Goal: Information Seeking & Learning: Learn about a topic

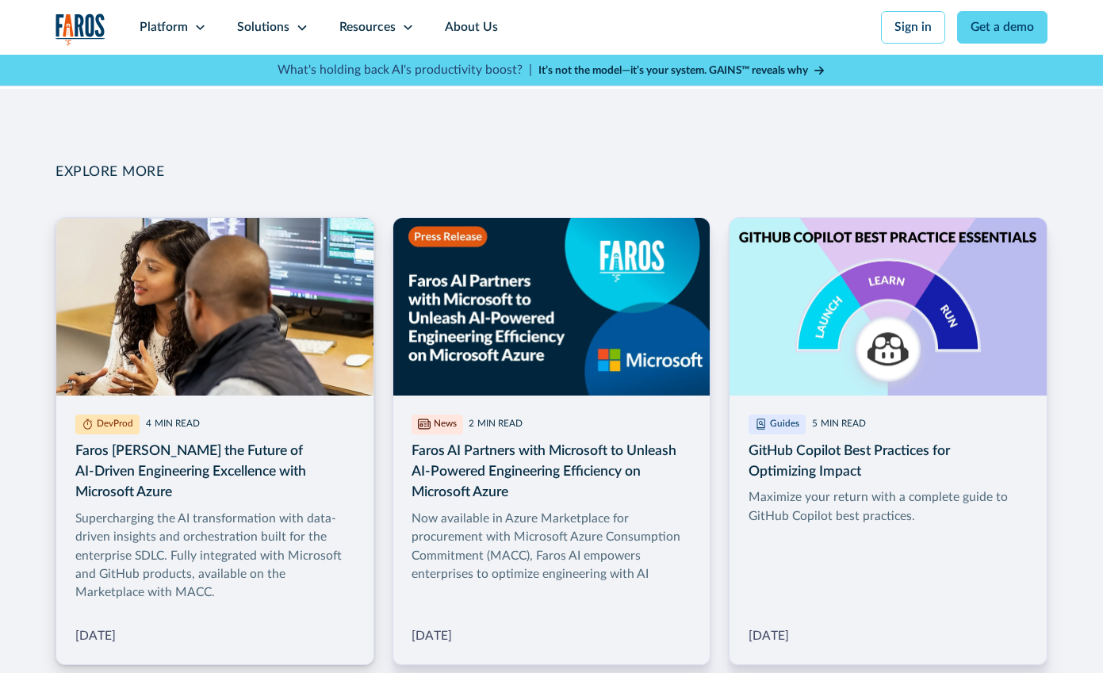
scroll to position [1560, 0]
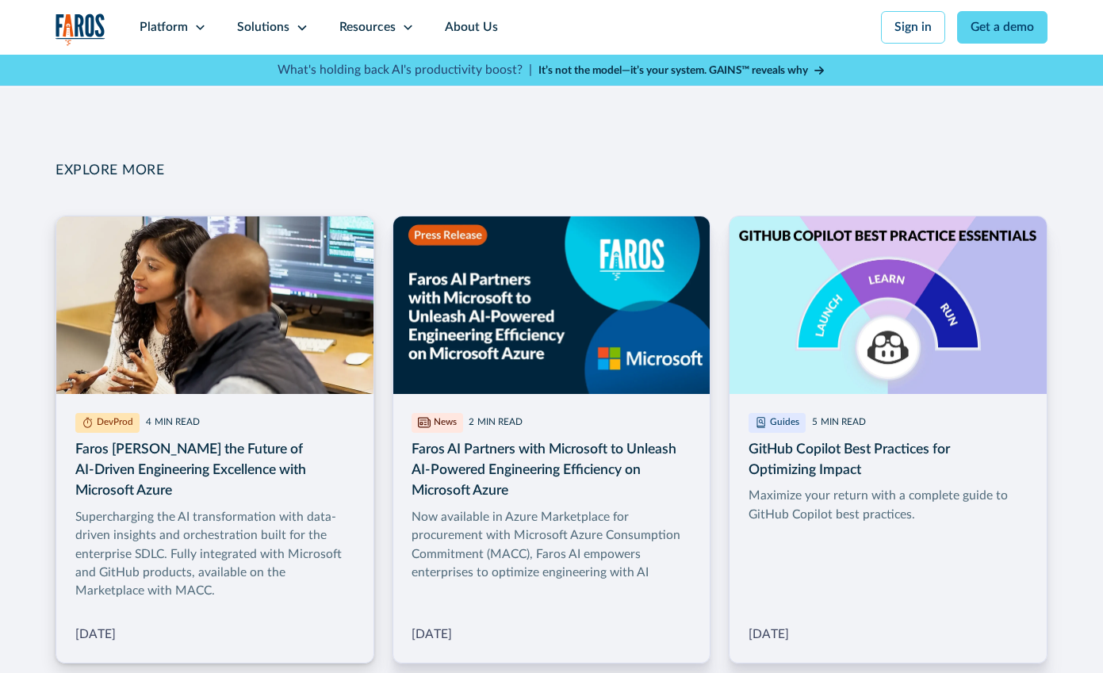
click at [88, 422] on img at bounding box center [88, 422] width 13 height 13
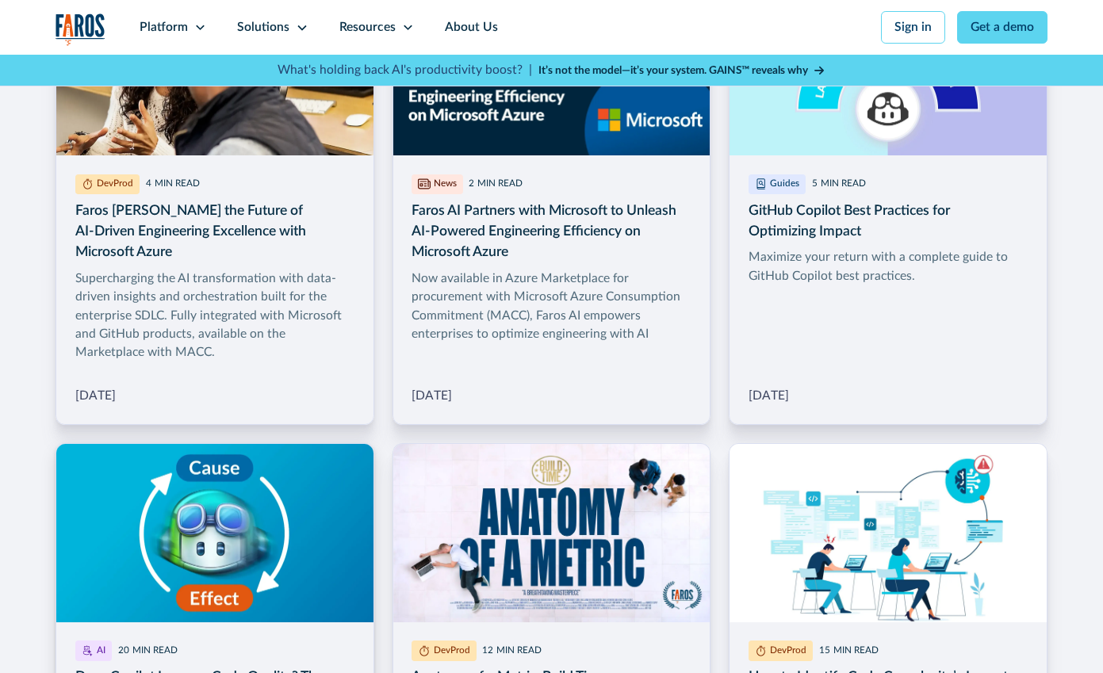
scroll to position [1799, 0]
click at [78, 384] on div "DevProd 4 MIN READ Faros AI Powers the Future of AI-Driven Engineering Excellen…" at bounding box center [214, 289] width 316 height 269
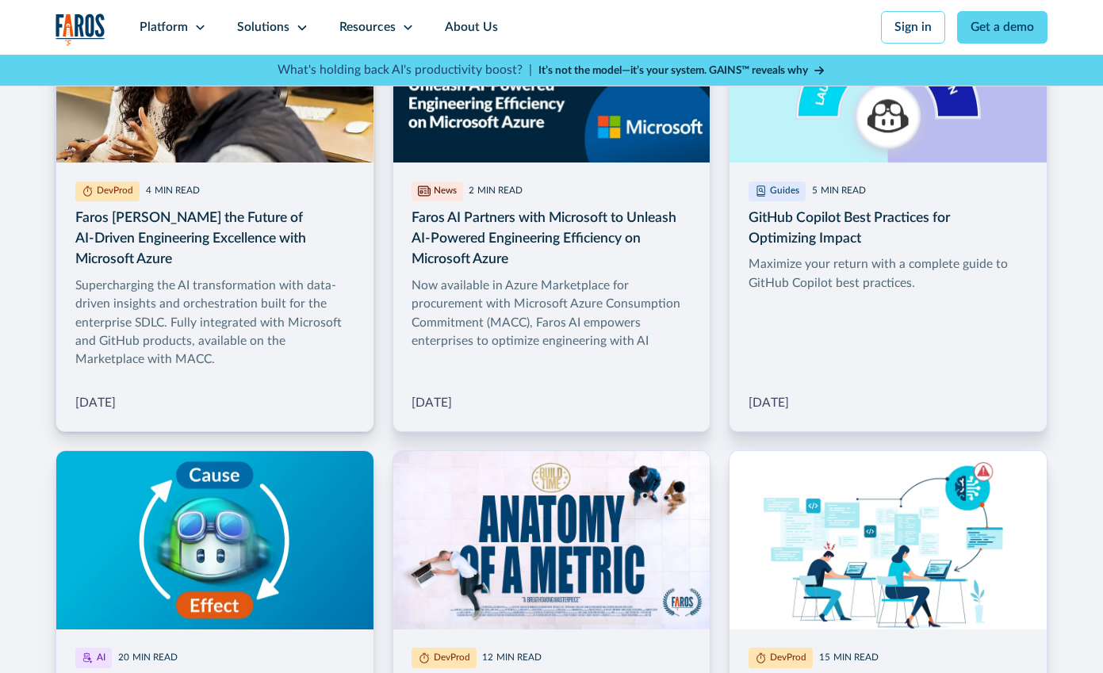
click at [290, 340] on div "Supercharging the AI transformation with data-driven insights and orchestration…" at bounding box center [214, 323] width 279 height 93
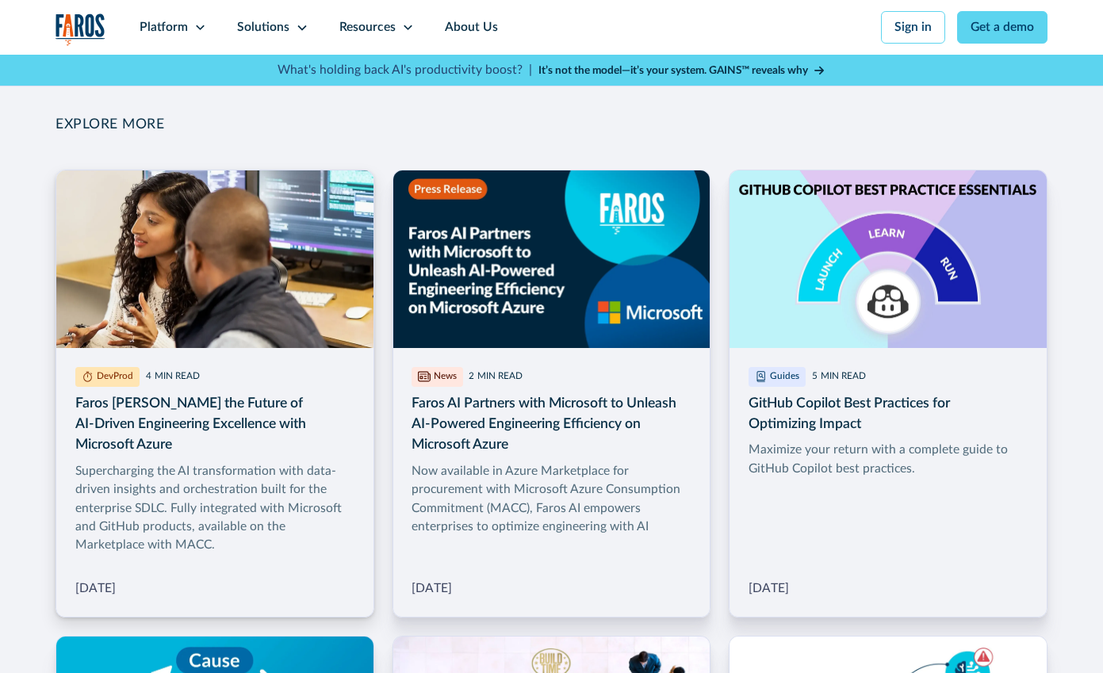
scroll to position [1614, 0]
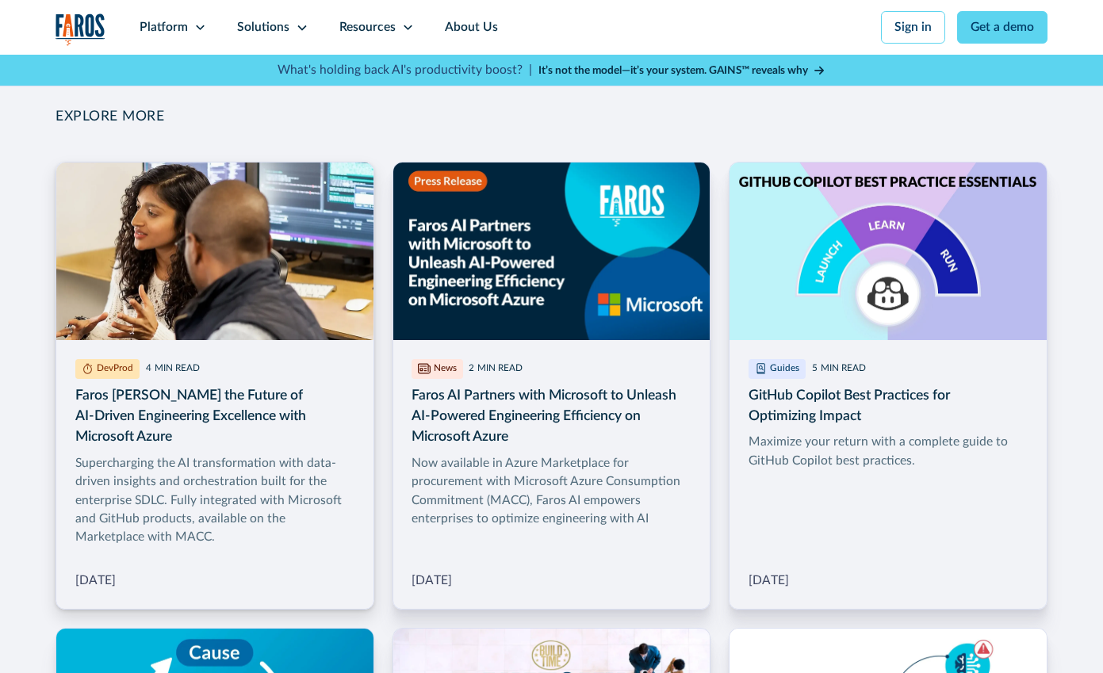
click at [319, 229] on img at bounding box center [214, 252] width 316 height 178
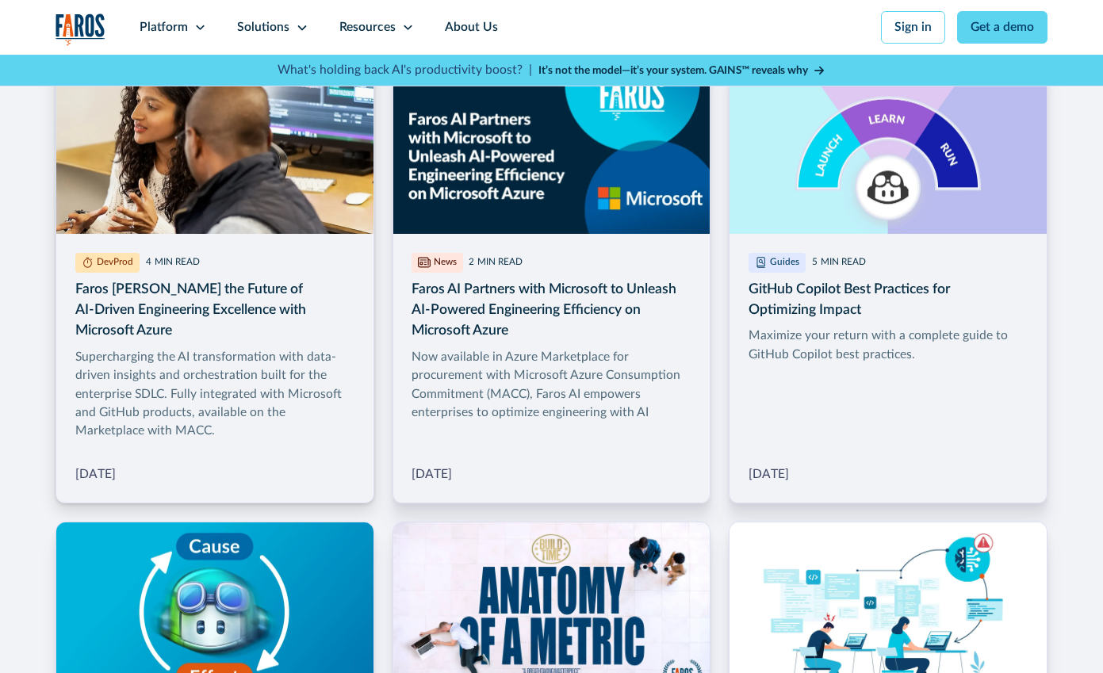
scroll to position [1702, 0]
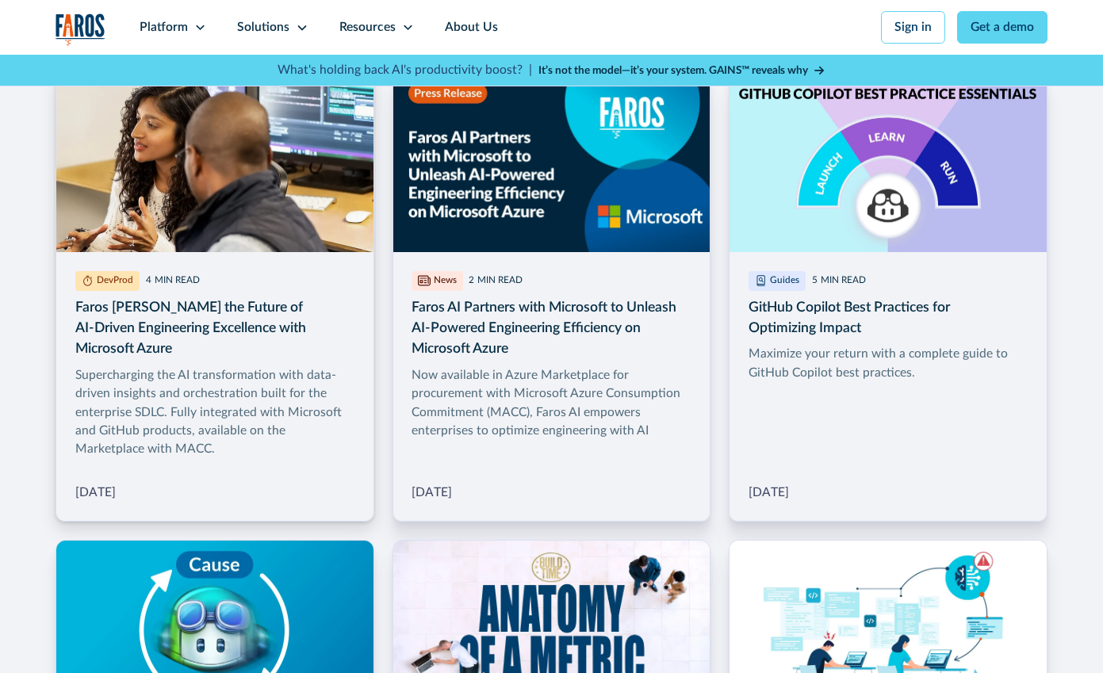
click at [110, 484] on div "May 20, 2025" at bounding box center [95, 493] width 40 height 18
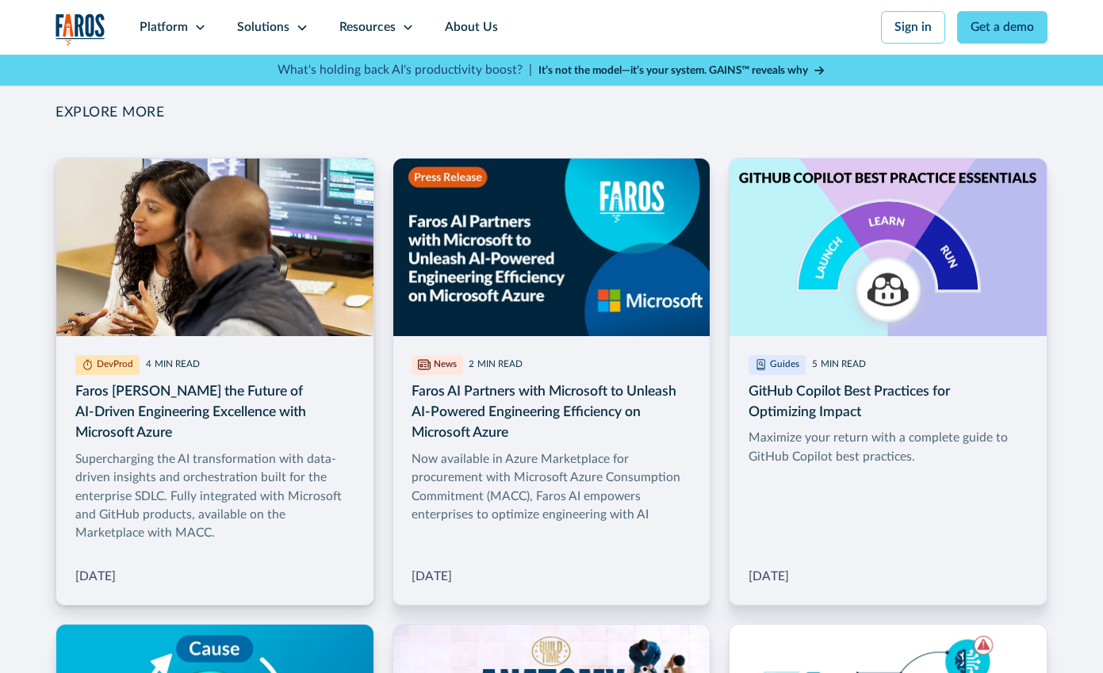
scroll to position [1581, 0]
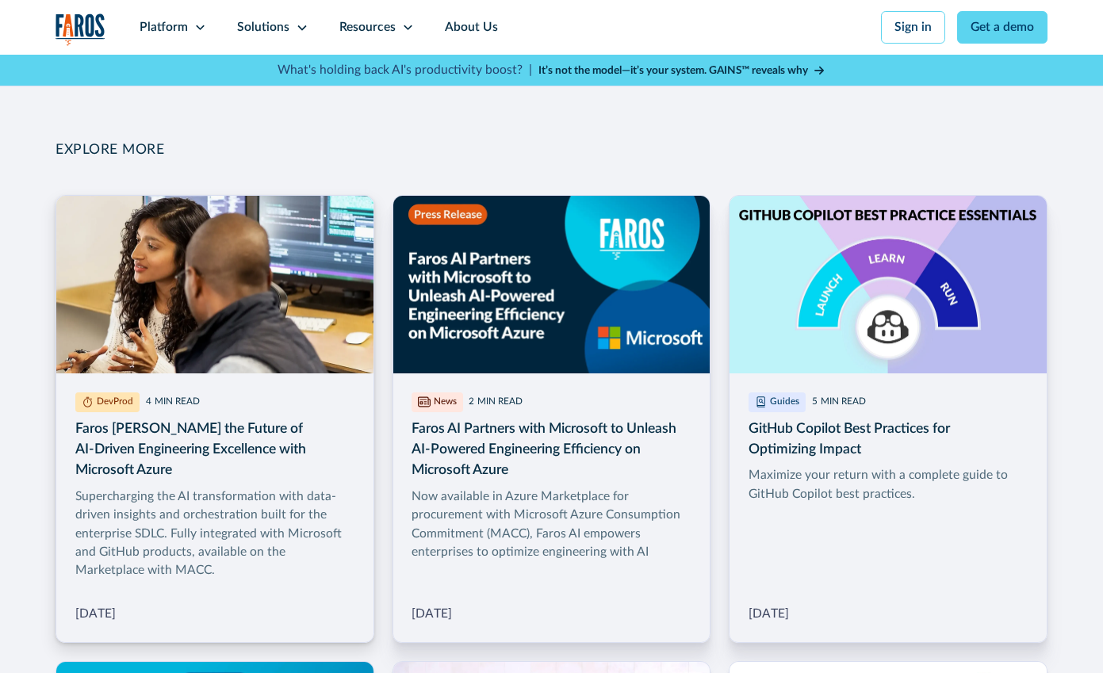
click at [151, 305] on img at bounding box center [214, 285] width 316 height 178
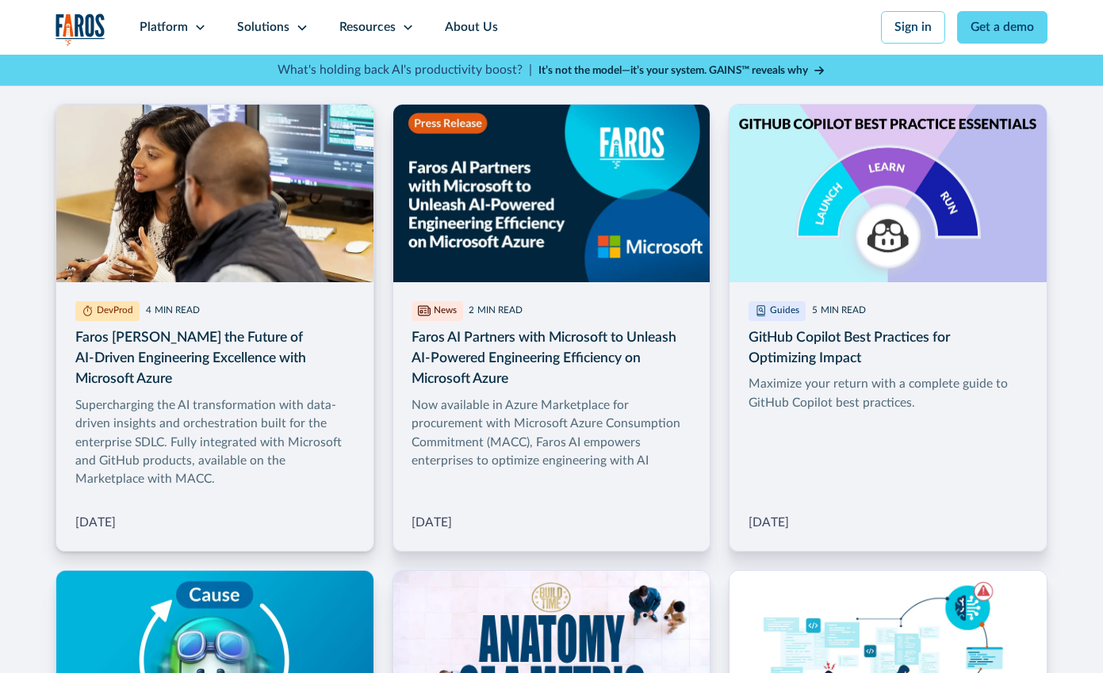
scroll to position [1694, 0]
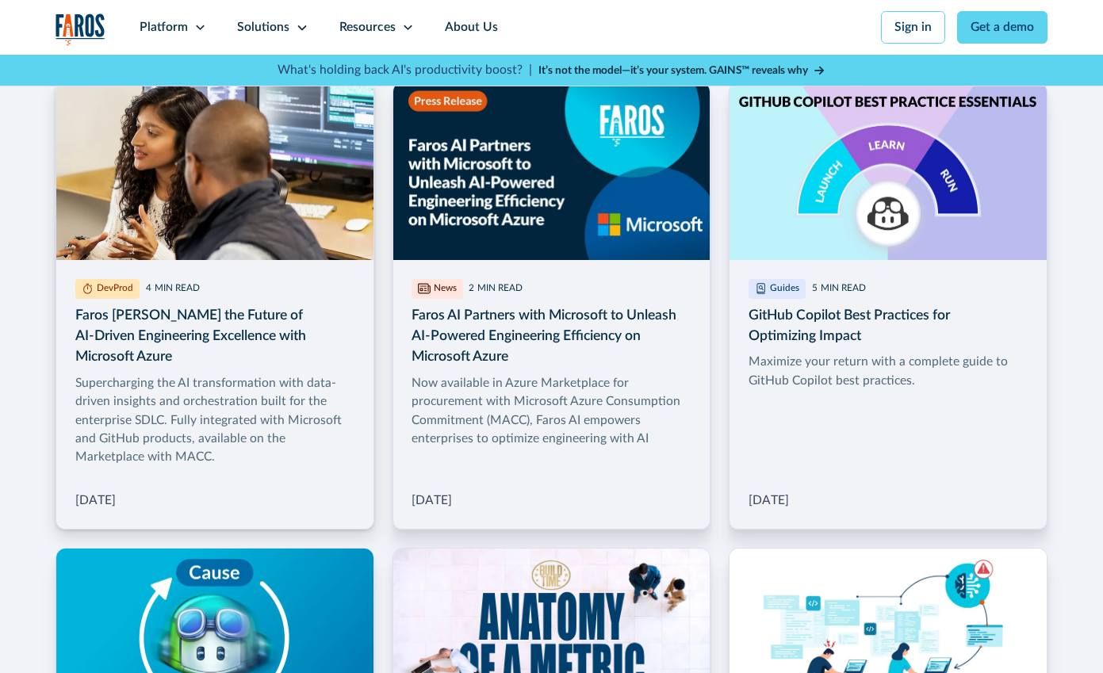
click at [106, 491] on div "May 20, 2025" at bounding box center [95, 500] width 40 height 18
click at [156, 449] on div "DevProd 4 MIN READ Faros AI Powers the Future of AI-Driven Engineering Excellen…" at bounding box center [214, 394] width 316 height 269
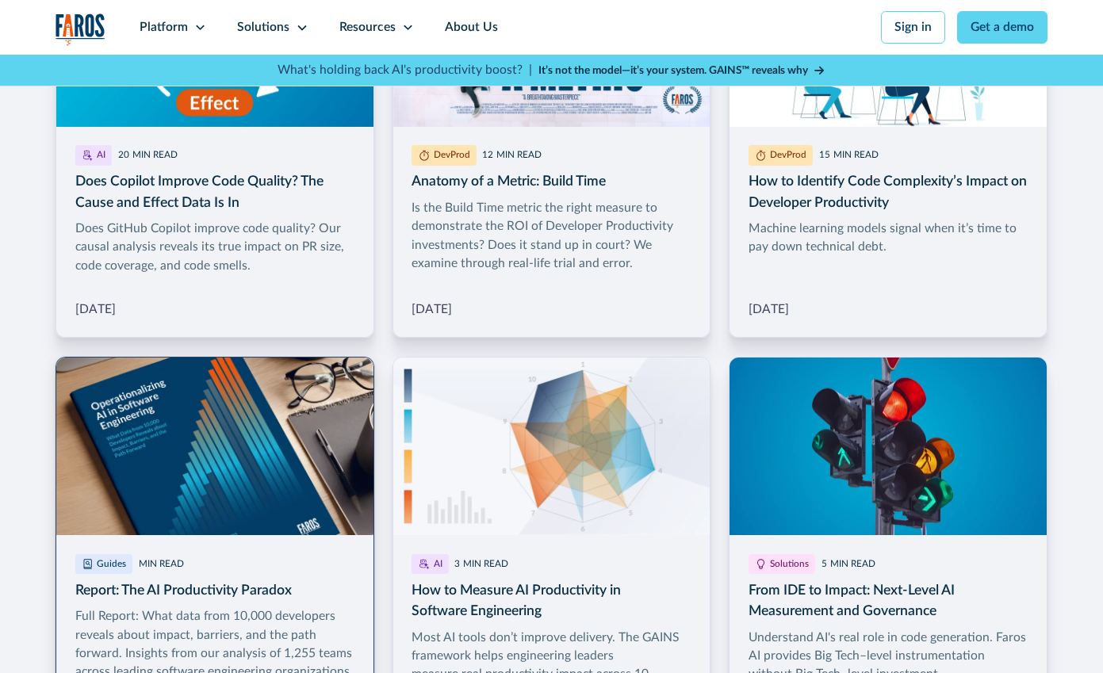
scroll to position [2308, 0]
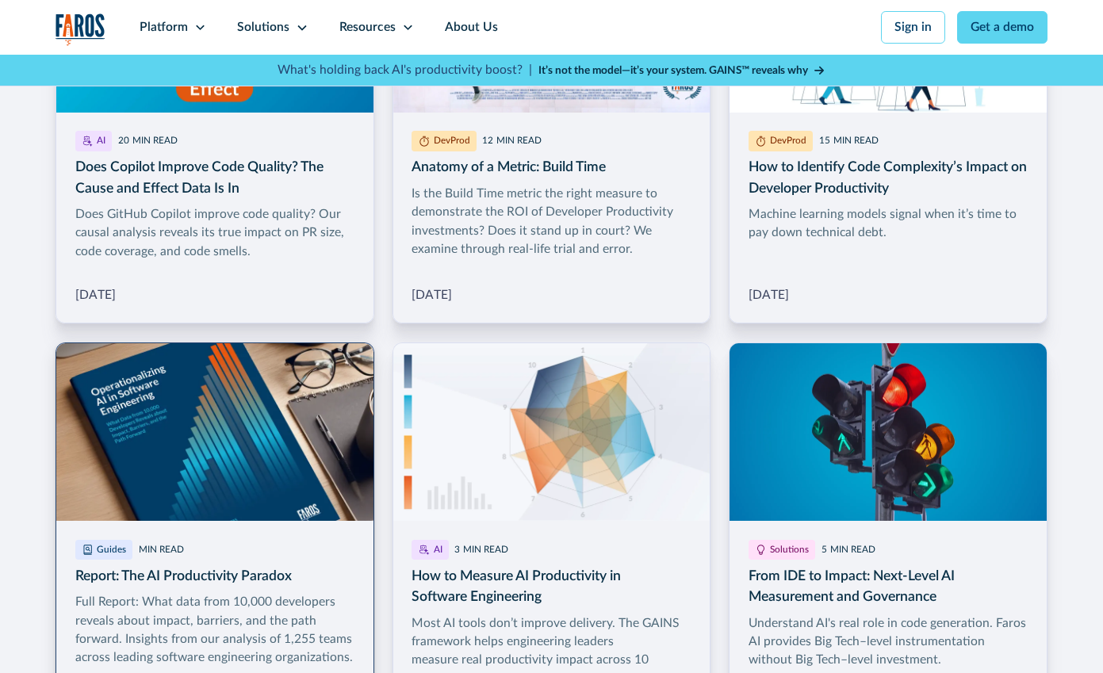
click at [250, 547] on link "More Blog Link" at bounding box center [214, 555] width 318 height 427
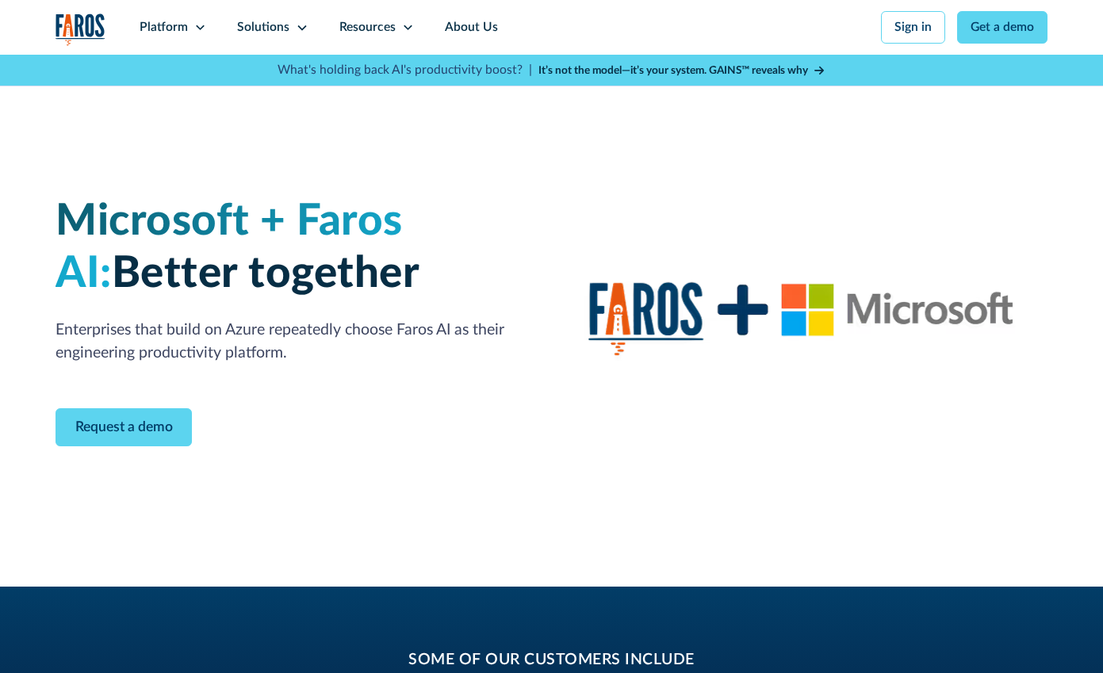
scroll to position [0, 0]
click at [403, 29] on icon at bounding box center [407, 27] width 9 height 5
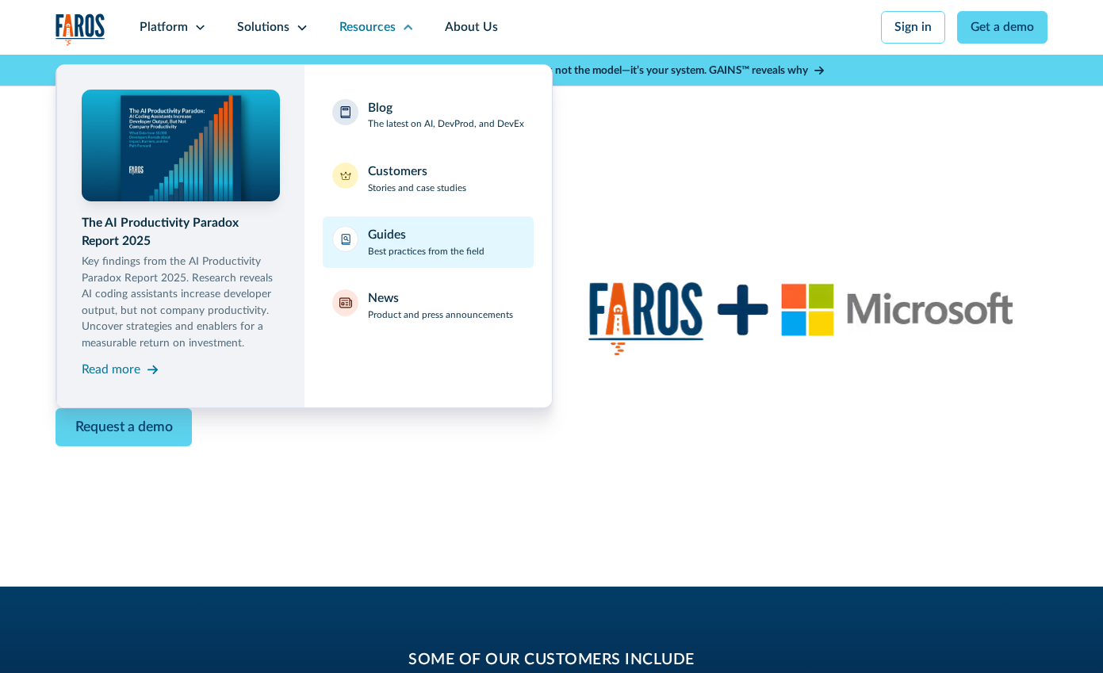
click at [428, 250] on p "Best practices from the field" at bounding box center [426, 252] width 117 height 14
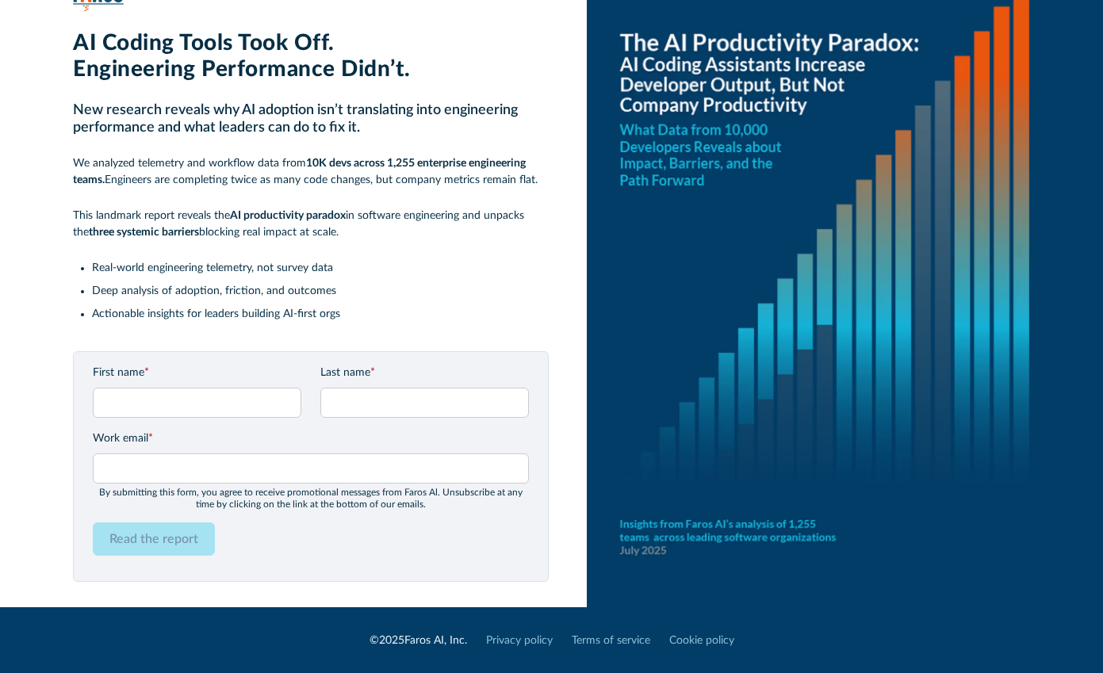
scroll to position [46, 0]
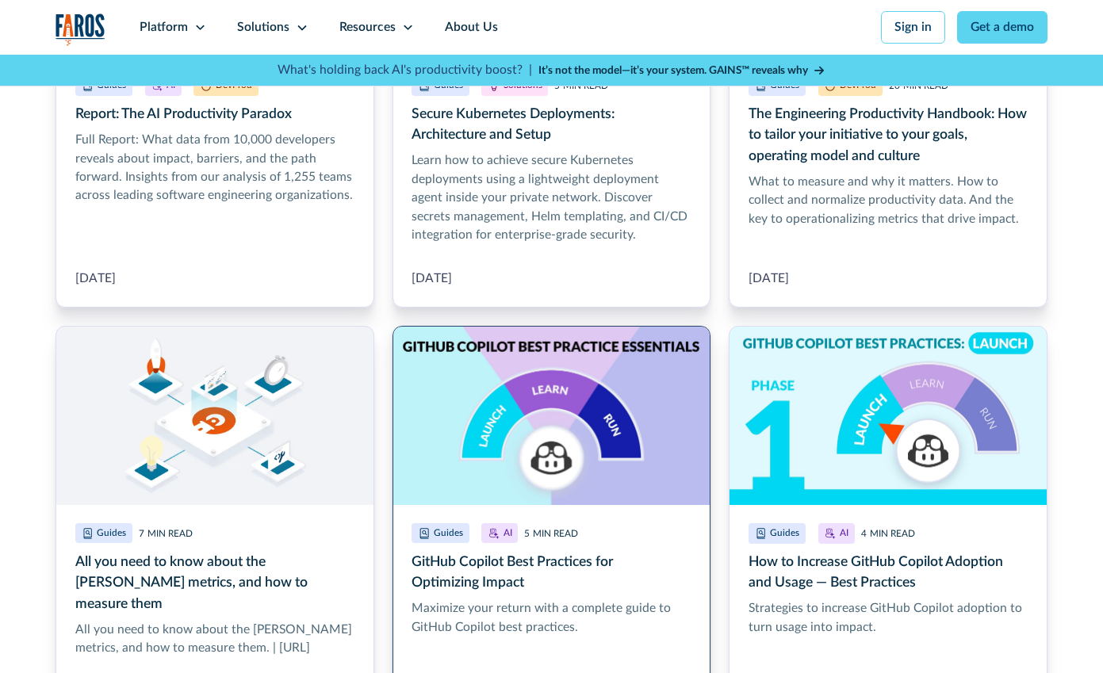
scroll to position [1159, 0]
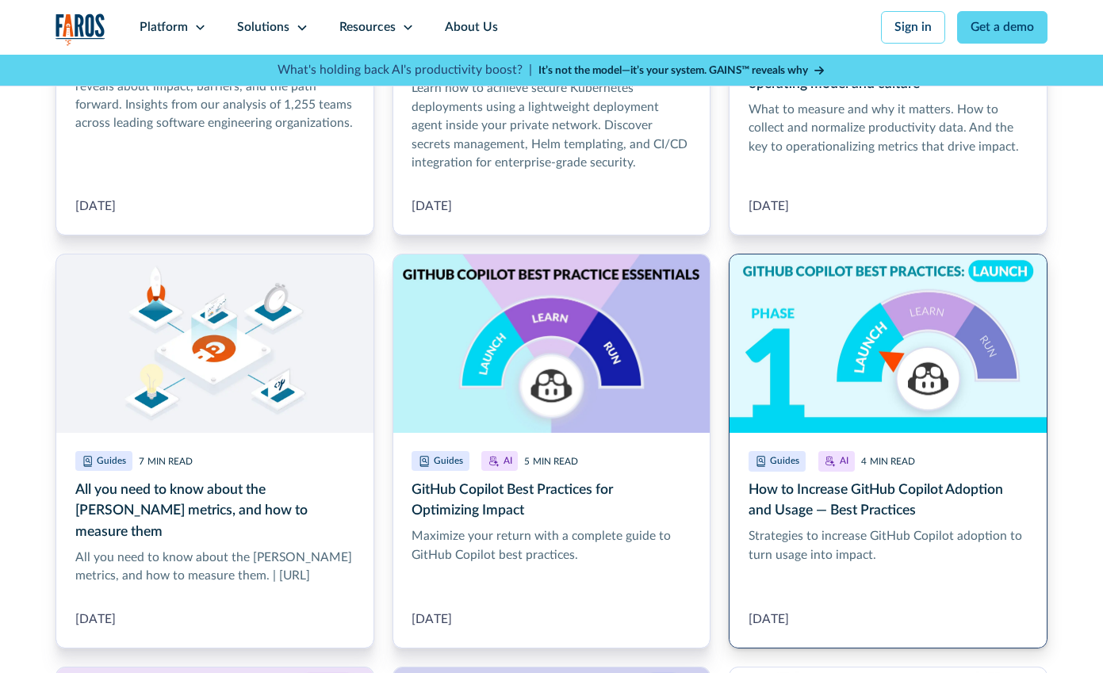
click at [917, 499] on link "How to Increase GitHub Copilot Adoption and Usage — Best Practices" at bounding box center [887, 451] width 318 height 395
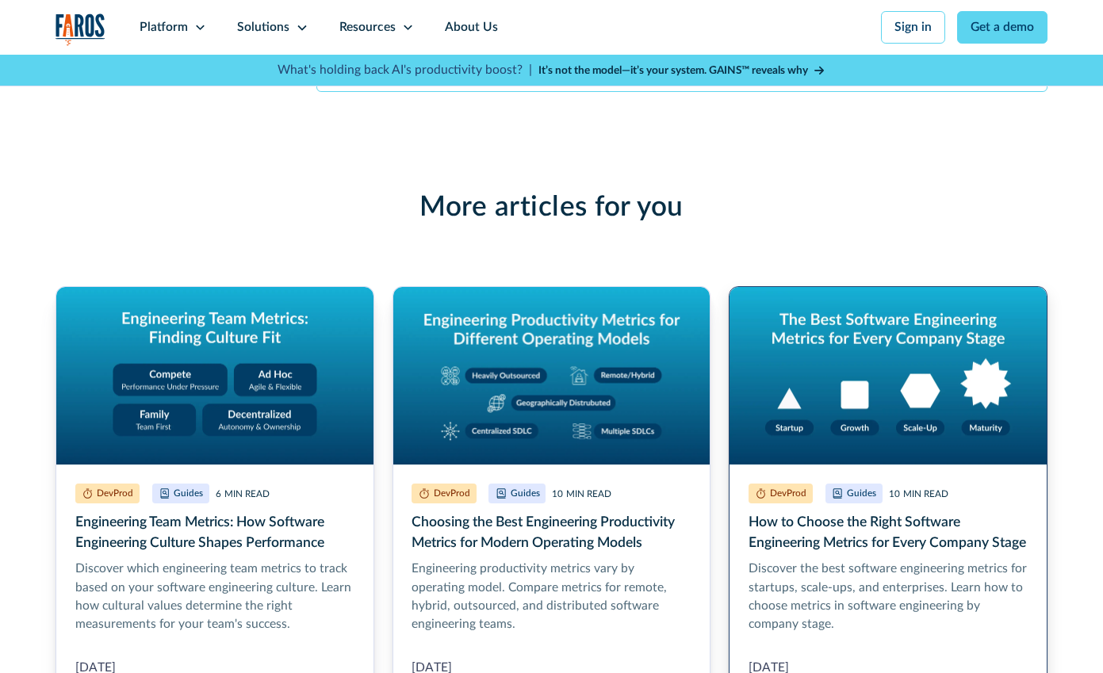
scroll to position [3417, 0]
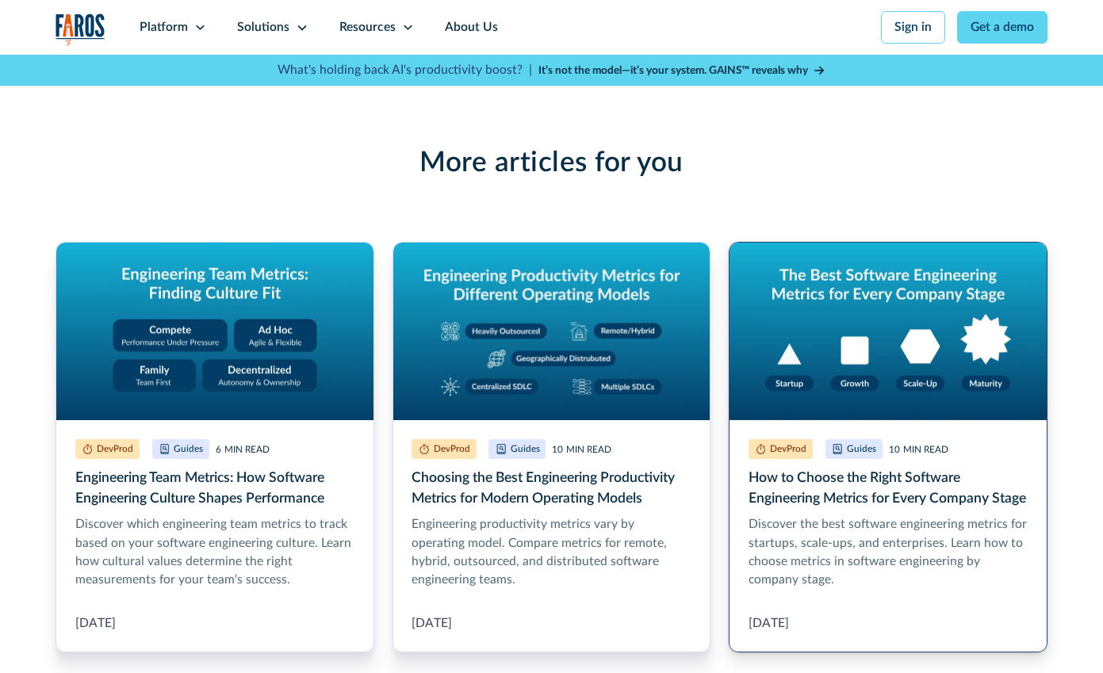
click at [823, 450] on link "More Blog Link" at bounding box center [887, 447] width 318 height 411
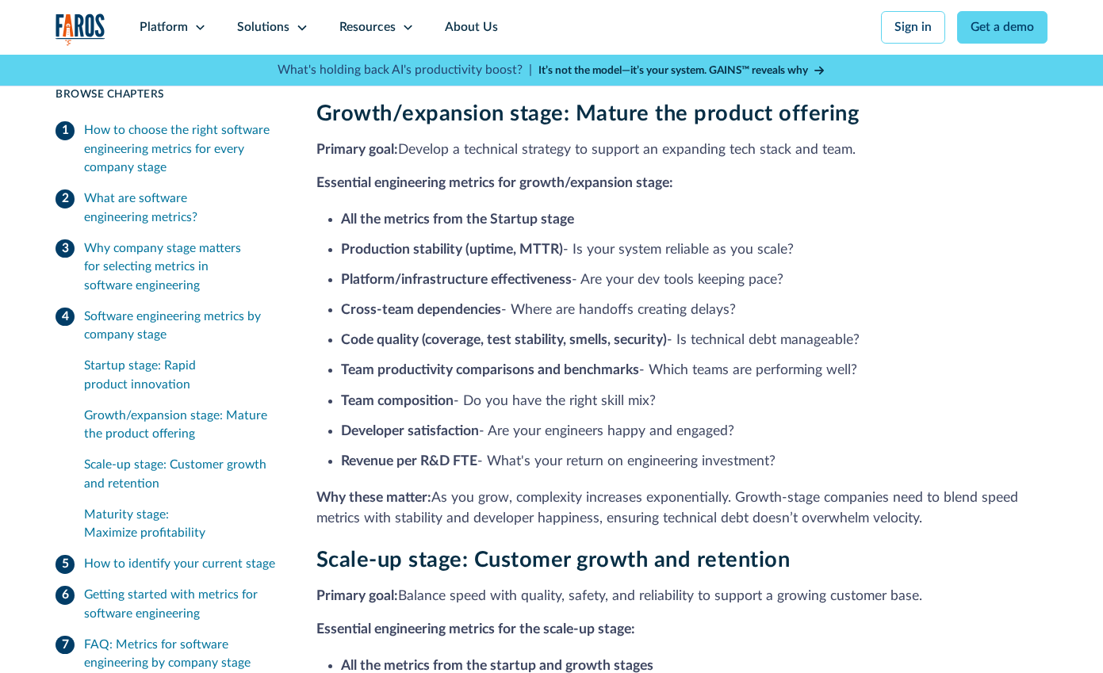
scroll to position [1922, 0]
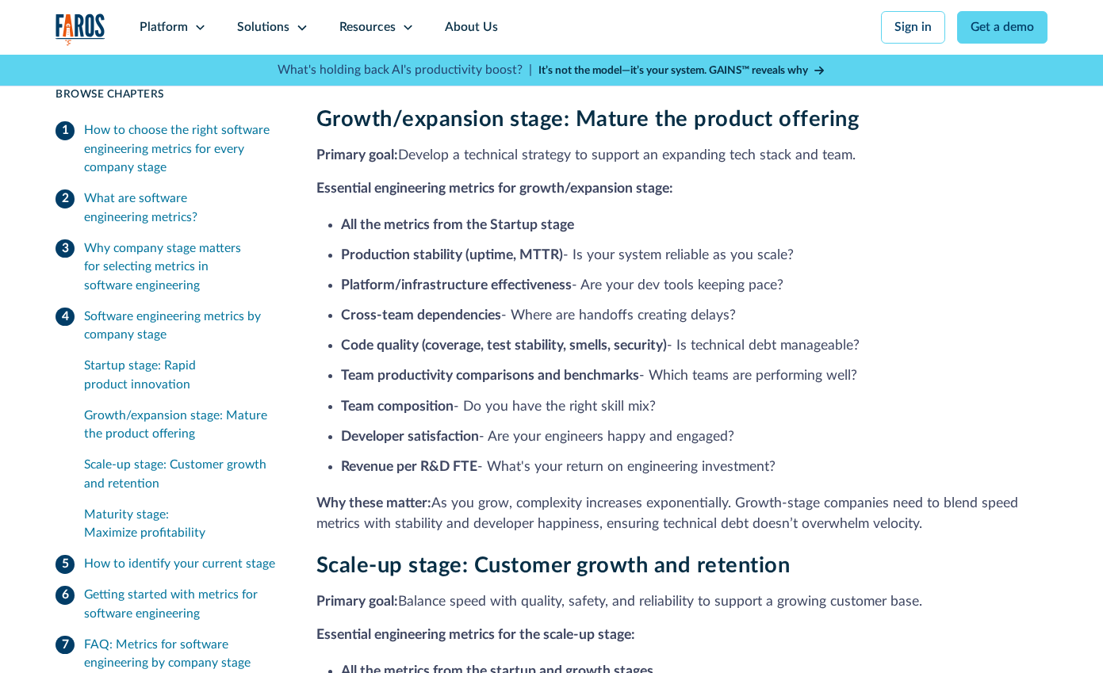
click at [201, 557] on div "How to identify your current stage" at bounding box center [179, 564] width 191 height 18
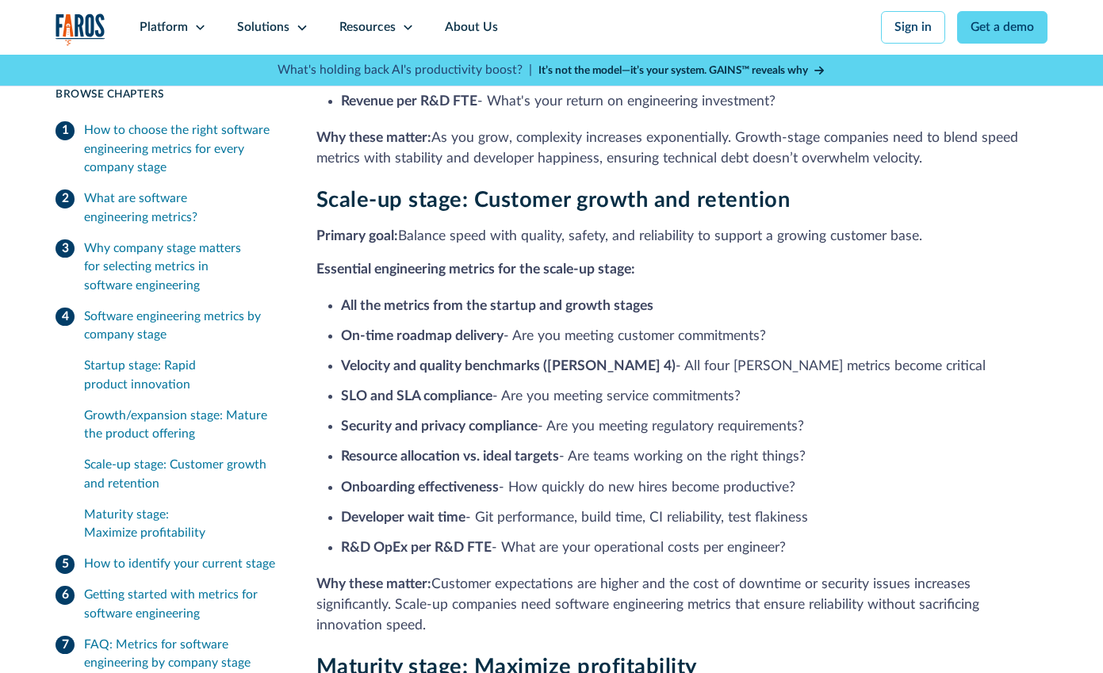
scroll to position [2285, 0]
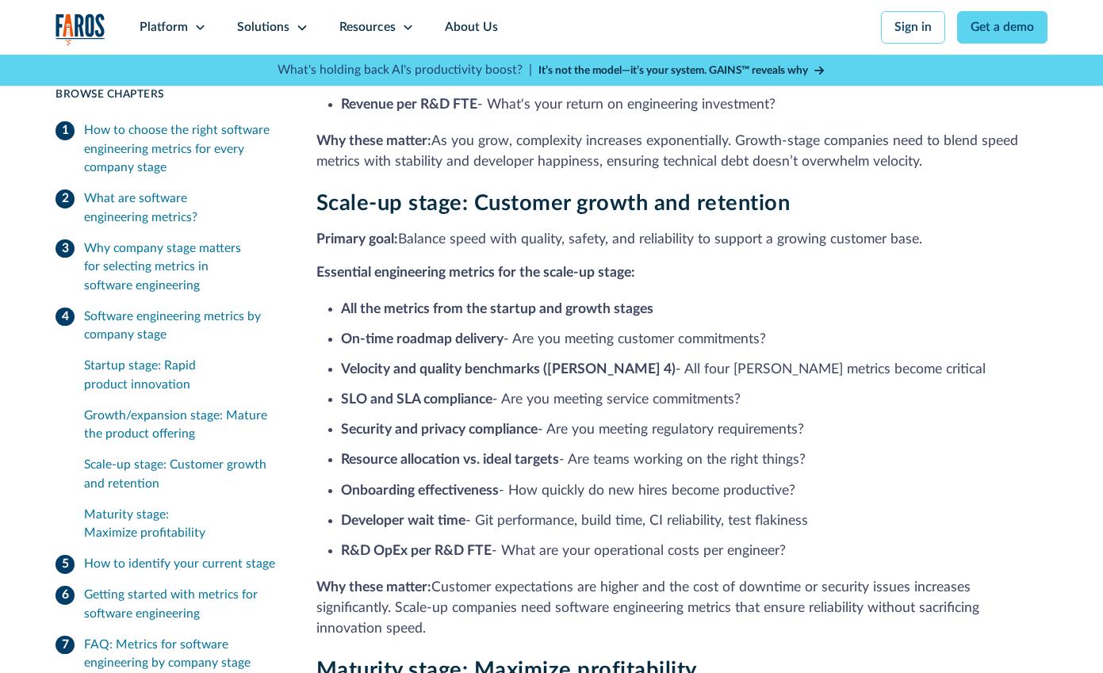
click at [144, 598] on div "Getting started with metrics for software engineering" at bounding box center [181, 604] width 195 height 37
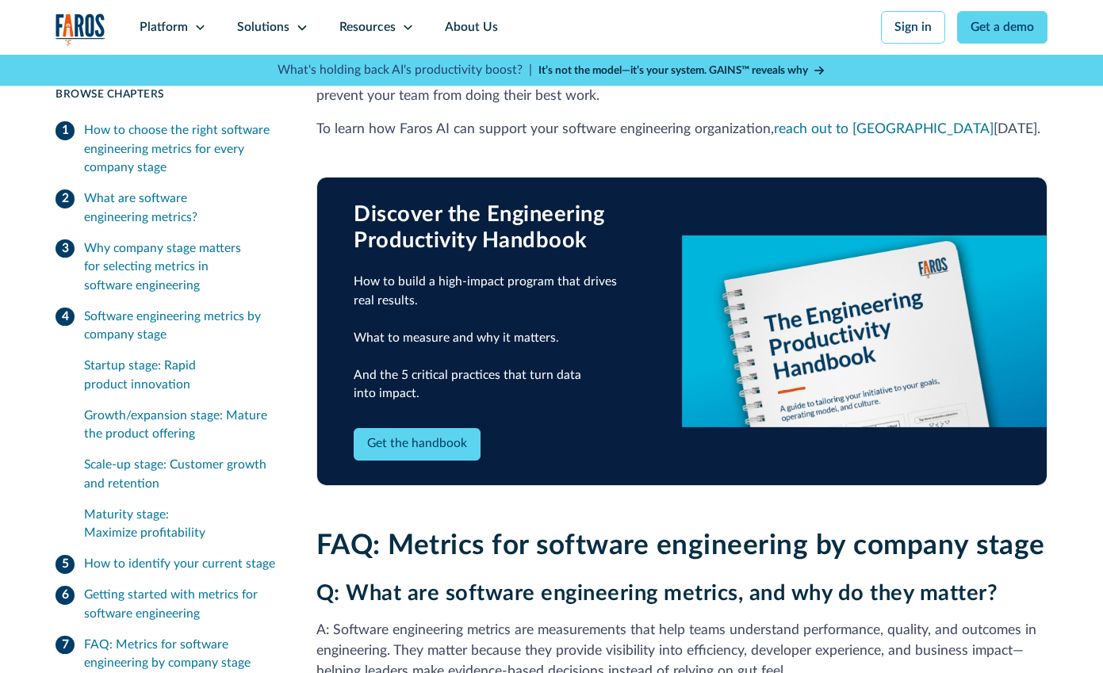
scroll to position [3967, 0]
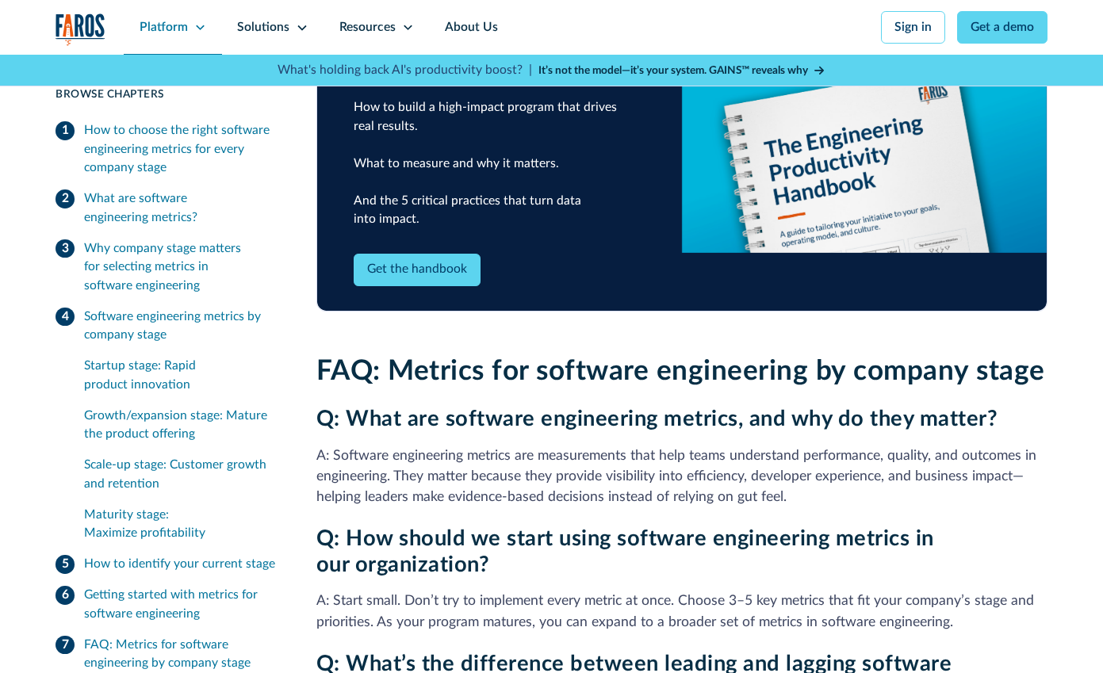
scroll to position [2285, 0]
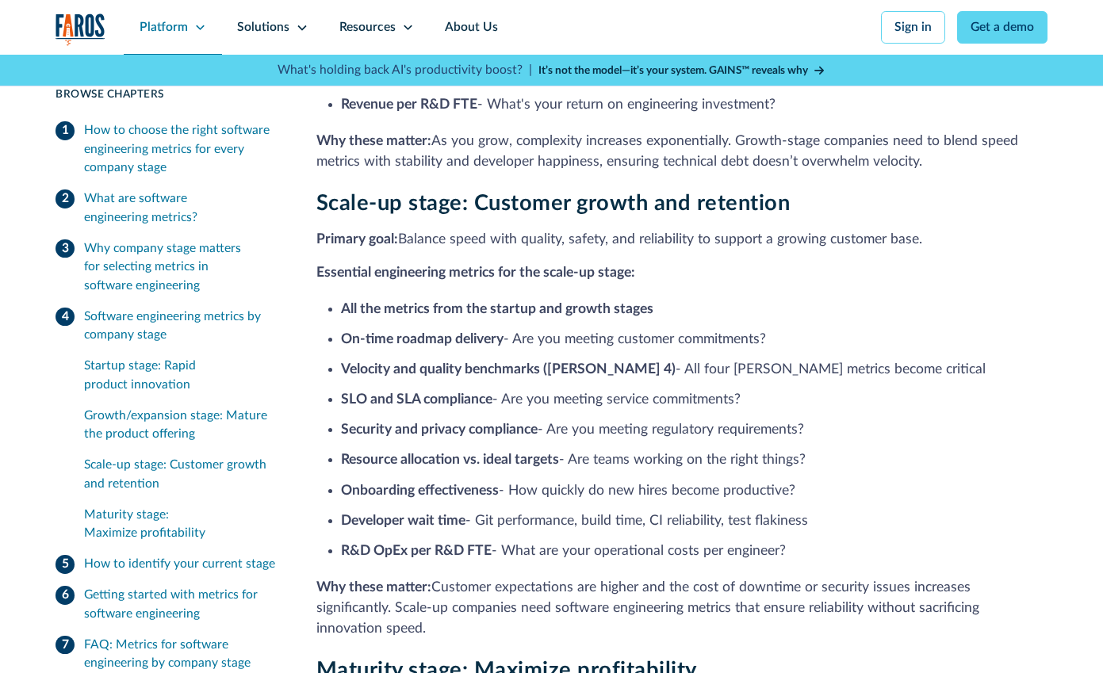
scroll to position [1922, 0]
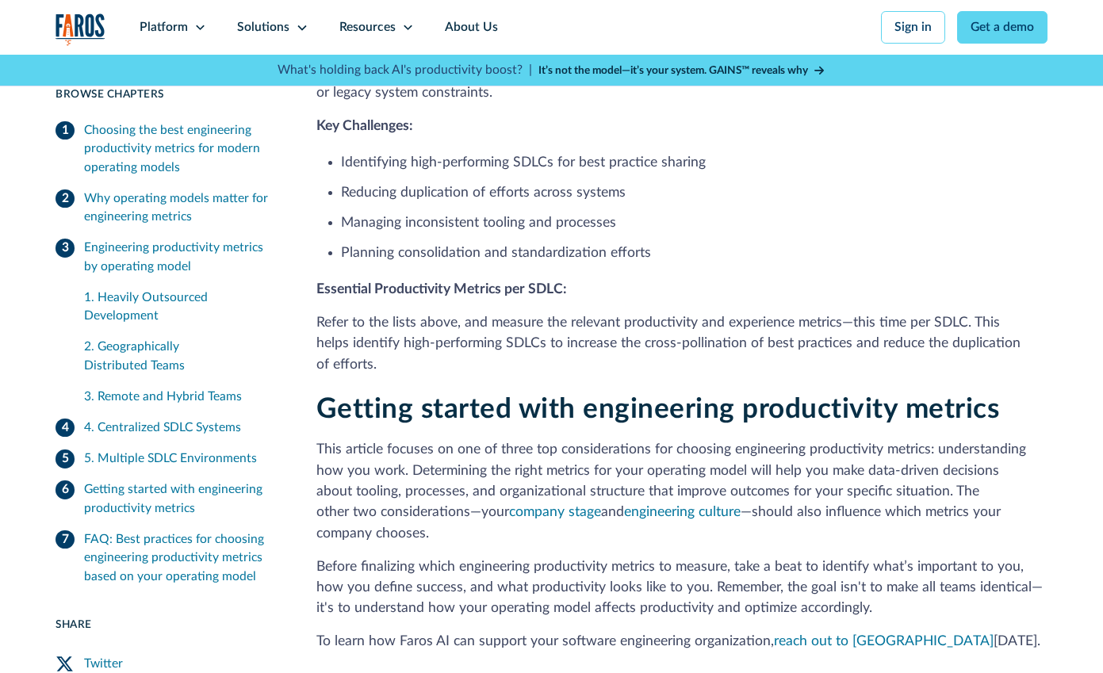
scroll to position [2908, 0]
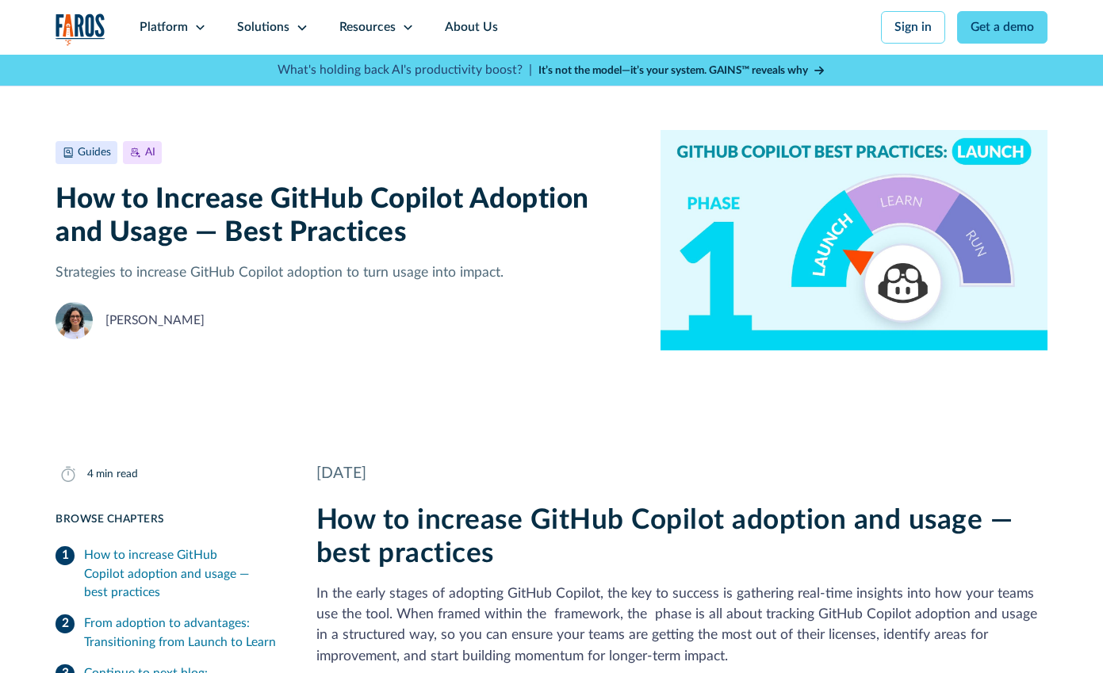
scroll to position [2873, 0]
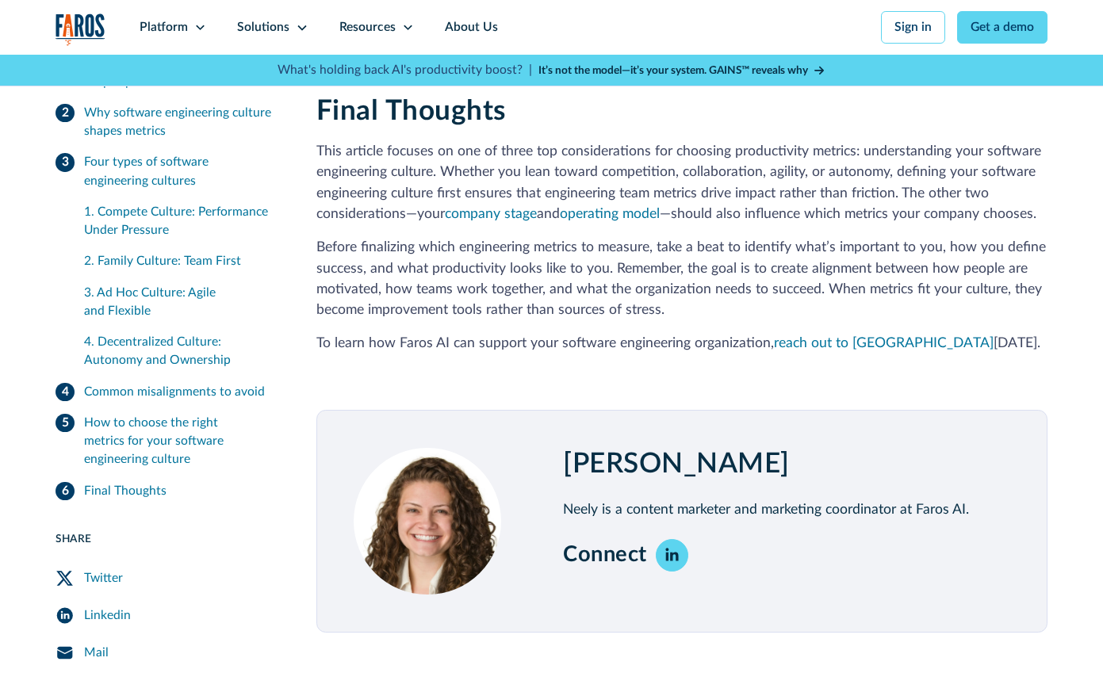
scroll to position [2428, 0]
